Goal: Entertainment & Leisure: Consume media (video, audio)

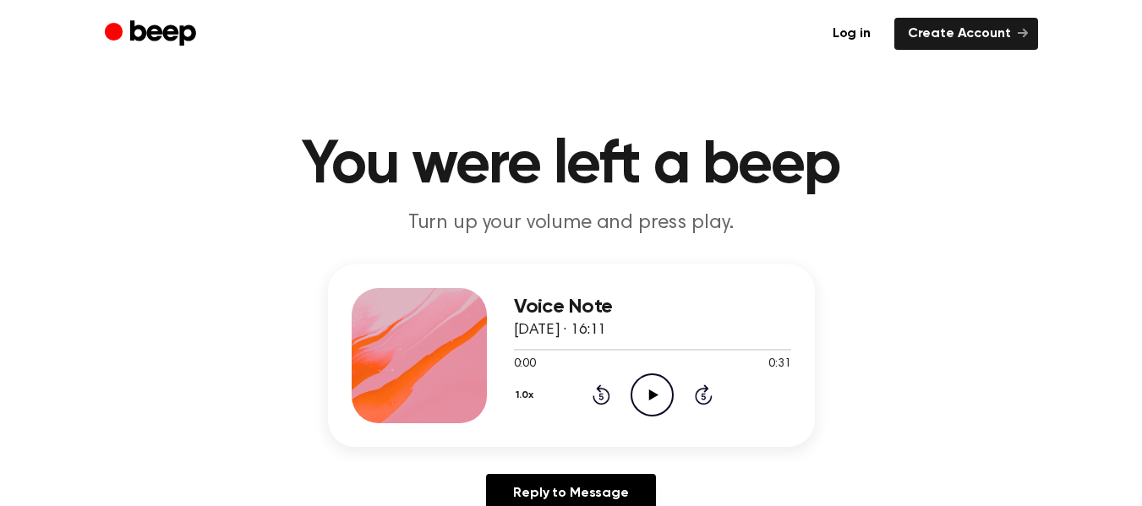
click at [650, 392] on icon at bounding box center [653, 395] width 9 height 11
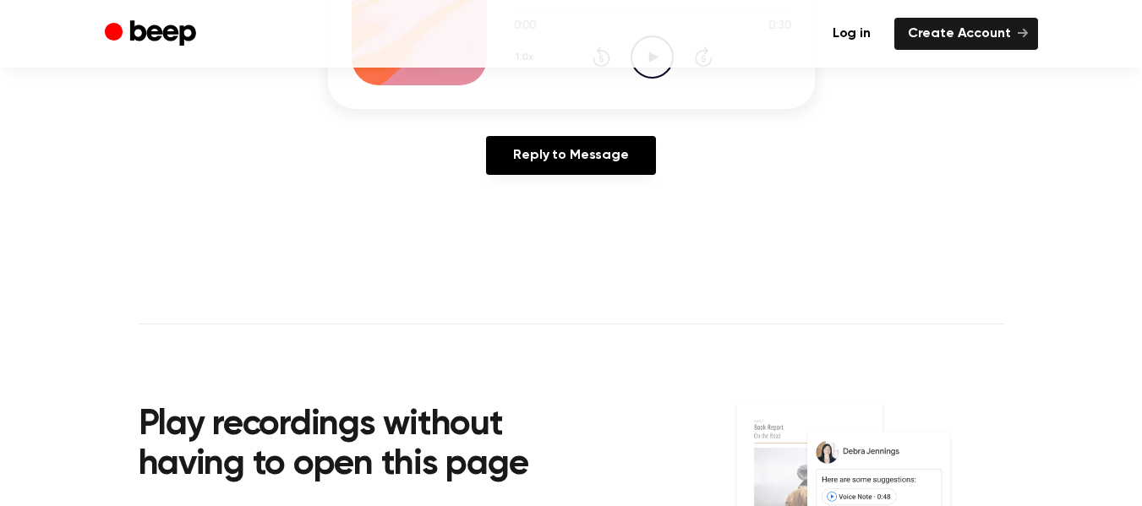
scroll to position [254, 0]
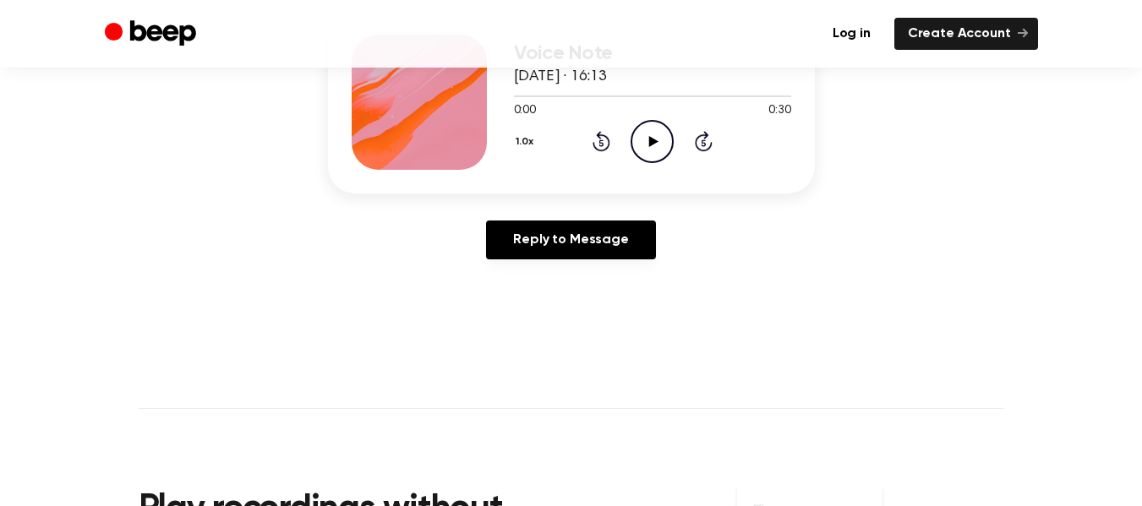
click at [655, 134] on icon "Play Audio" at bounding box center [652, 141] width 43 height 43
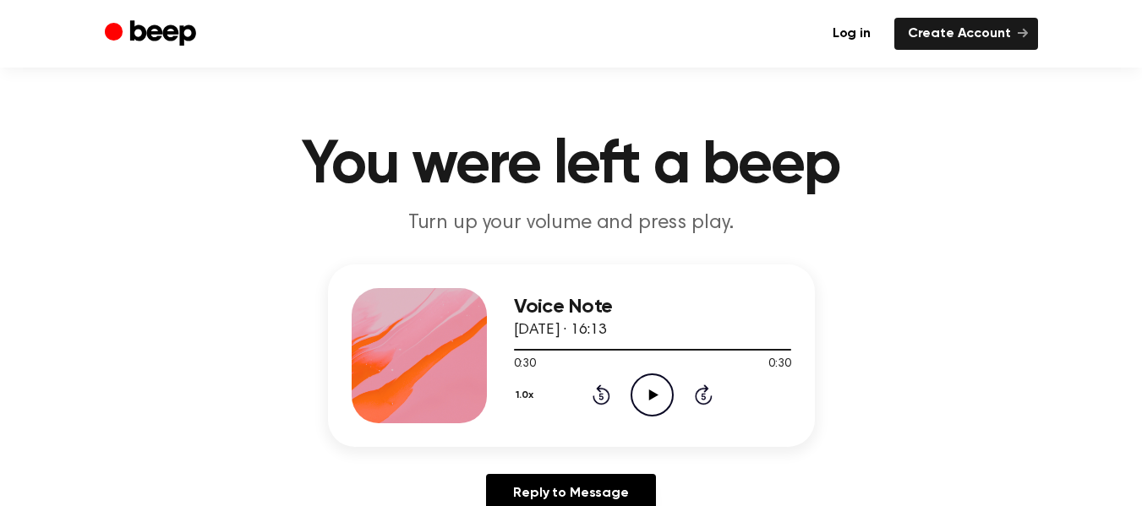
scroll to position [338, 0]
click at [657, 394] on icon "Play Audio" at bounding box center [652, 395] width 43 height 43
